Goal: Task Accomplishment & Management: Use online tool/utility

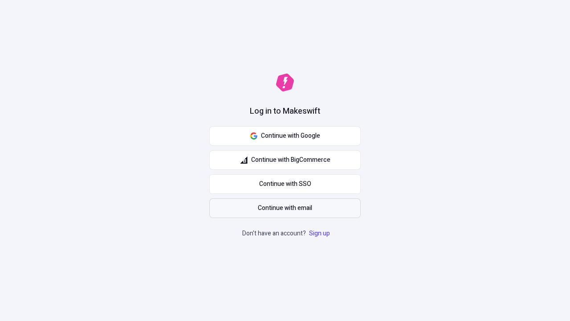
click at [285, 208] on span "Continue with email" at bounding box center [285, 208] width 54 height 10
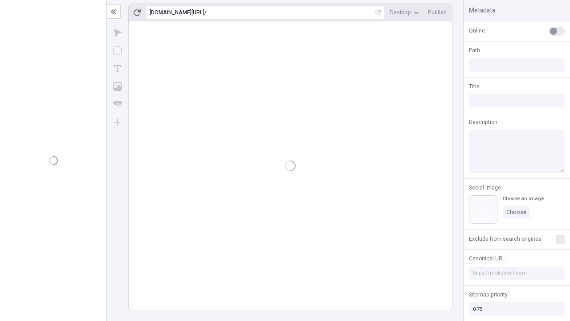
type input "/deep-link-acidus"
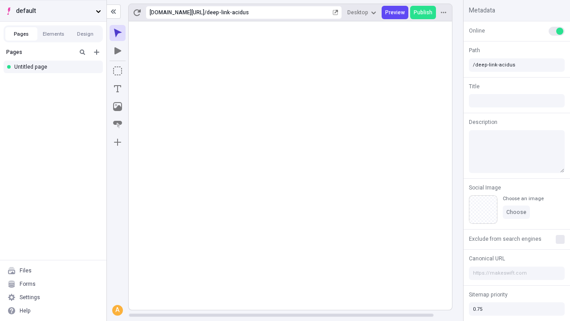
click at [53, 11] on span "default" at bounding box center [54, 11] width 76 height 10
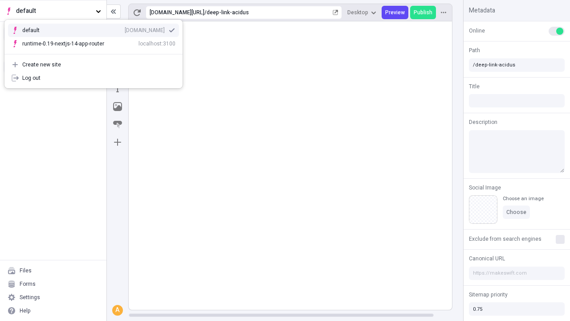
click at [125, 28] on div "[DOMAIN_NAME]" at bounding box center [145, 30] width 40 height 7
click at [97, 52] on icon "Add new" at bounding box center [96, 51] width 5 height 5
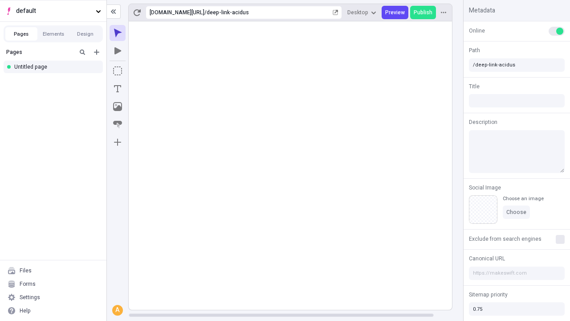
click at [56, 81] on div "Blank page" at bounding box center [55, 81] width 85 height 13
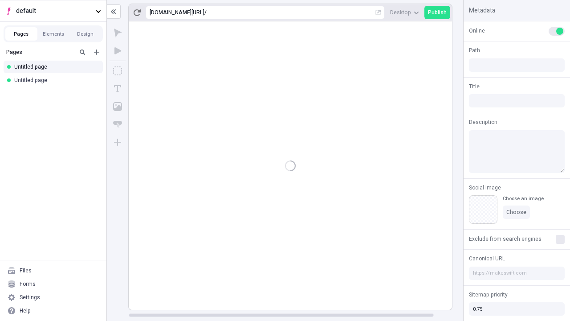
type input "/page"
